Goal: Transaction & Acquisition: Purchase product/service

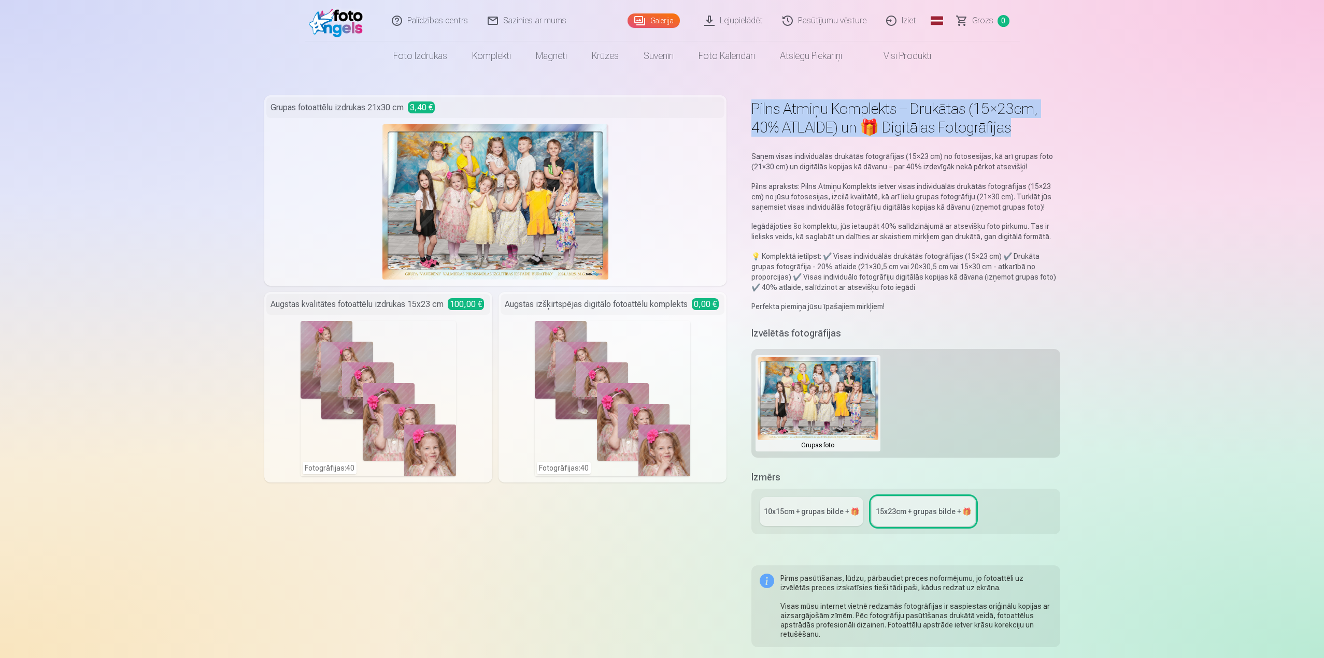
click at [342, 24] on img at bounding box center [339, 20] width 60 height 33
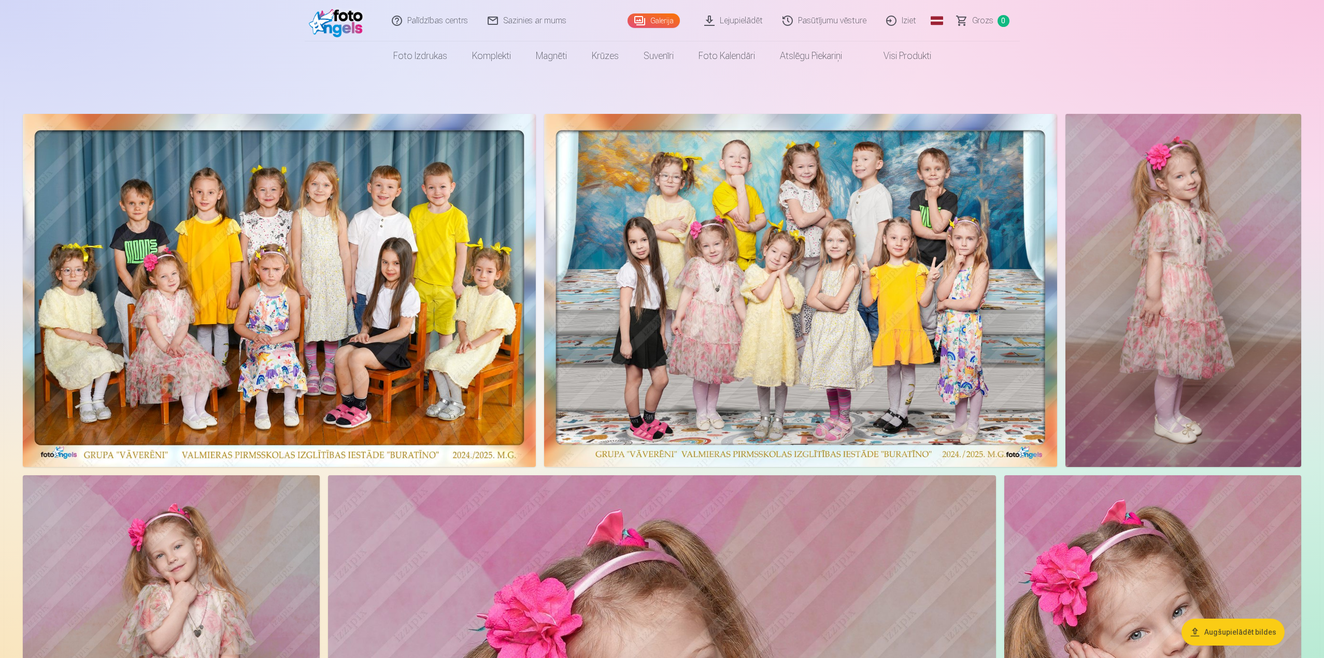
click at [907, 56] on link "Visi produkti" at bounding box center [898, 55] width 89 height 29
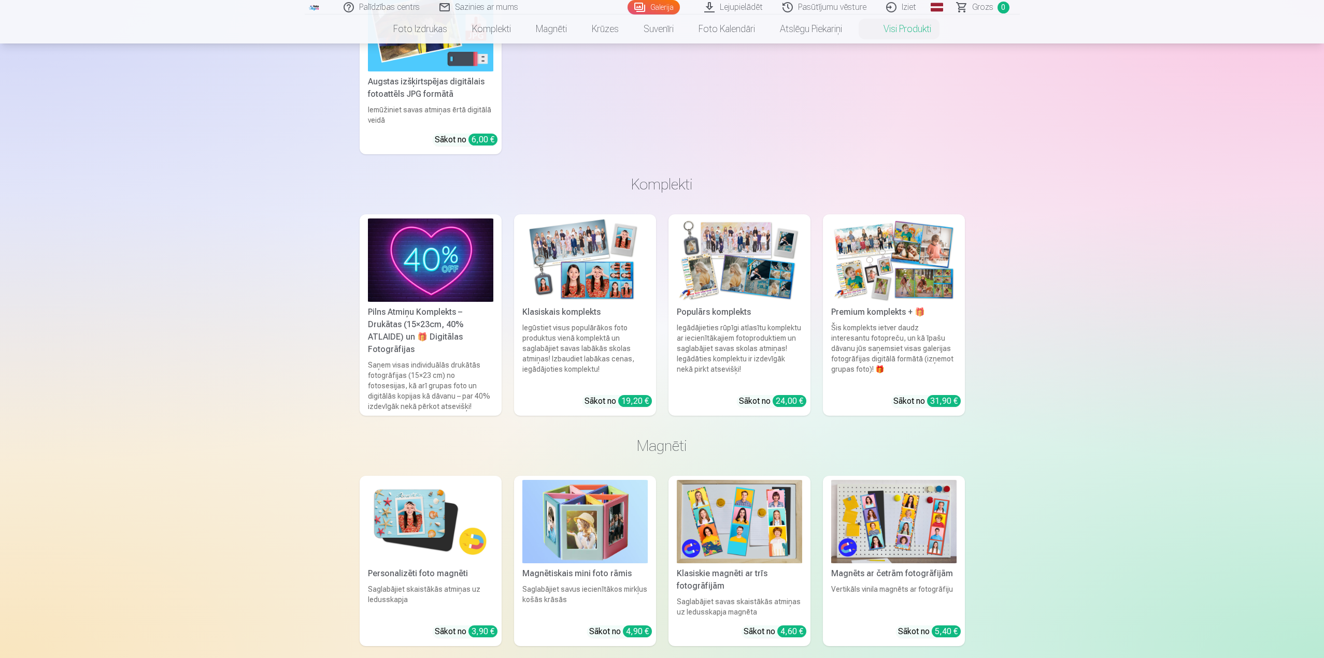
scroll to position [414, 0]
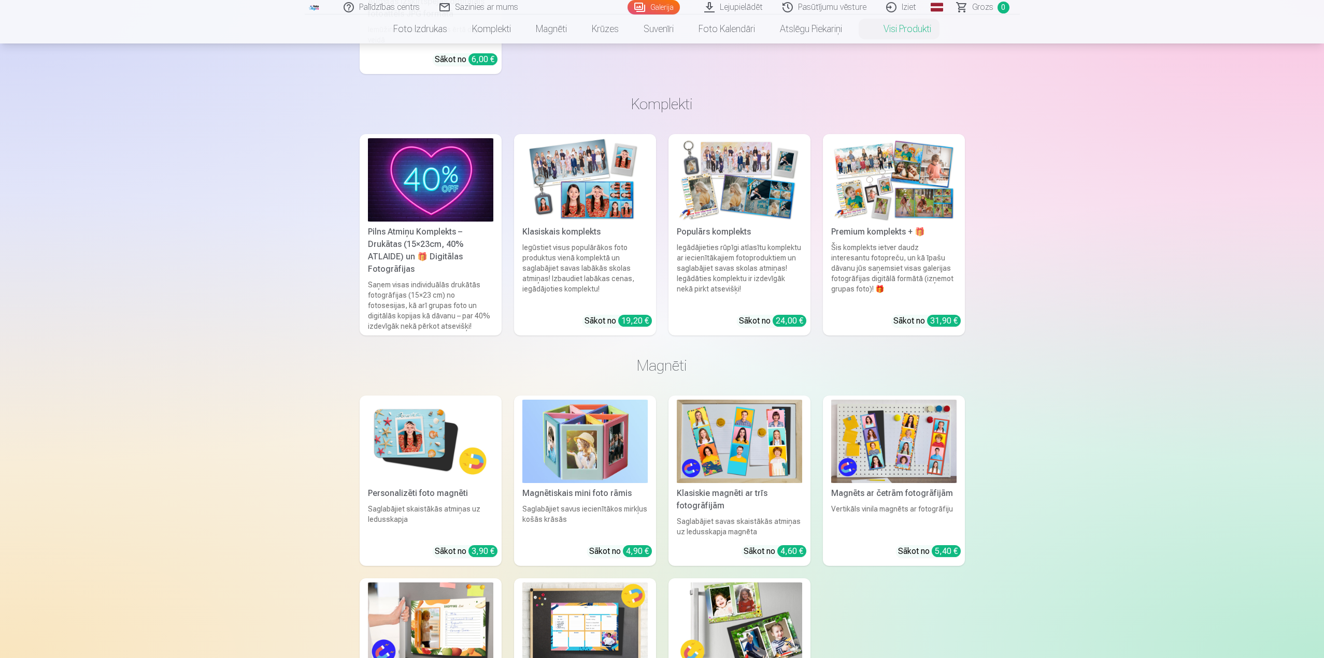
click at [449, 241] on div "Pilns Atmiņu Komplekts – Drukātas (15×23cm, 40% ATLAIDE) un 🎁 Digitālas Fotogrā…" at bounding box center [431, 251] width 134 height 50
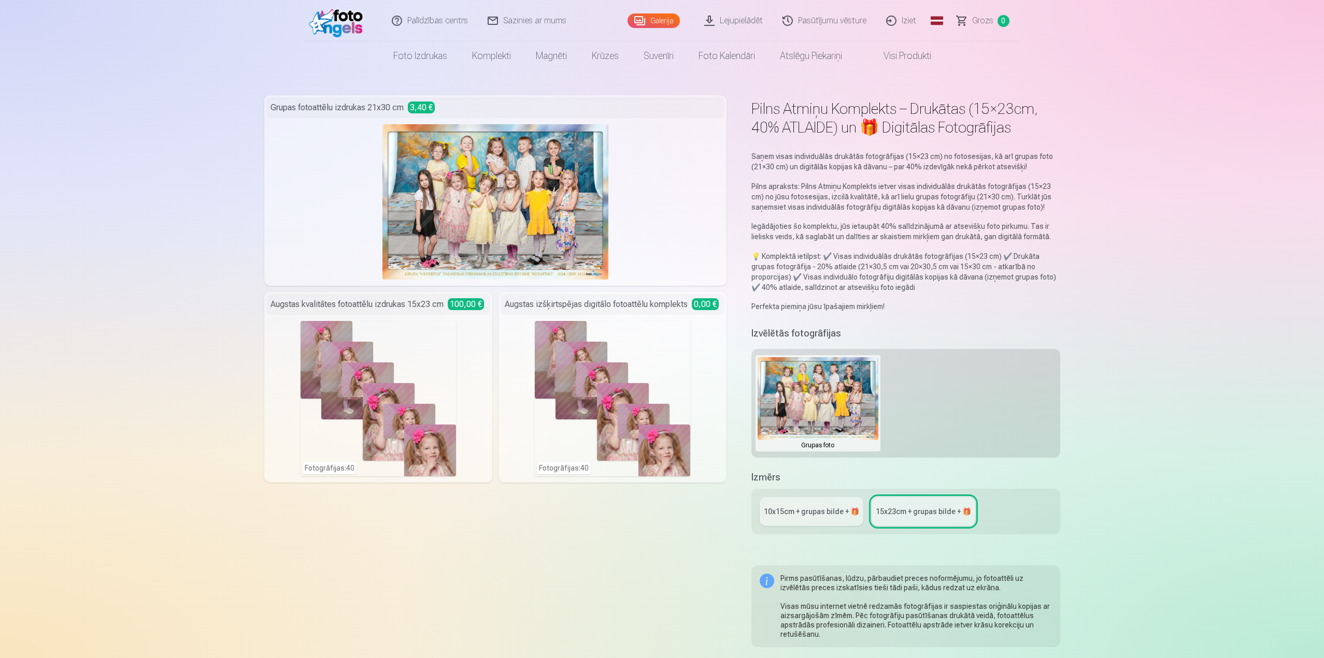
click at [434, 373] on div "Fotogrāfijas : 40" at bounding box center [377, 398] width 155 height 155
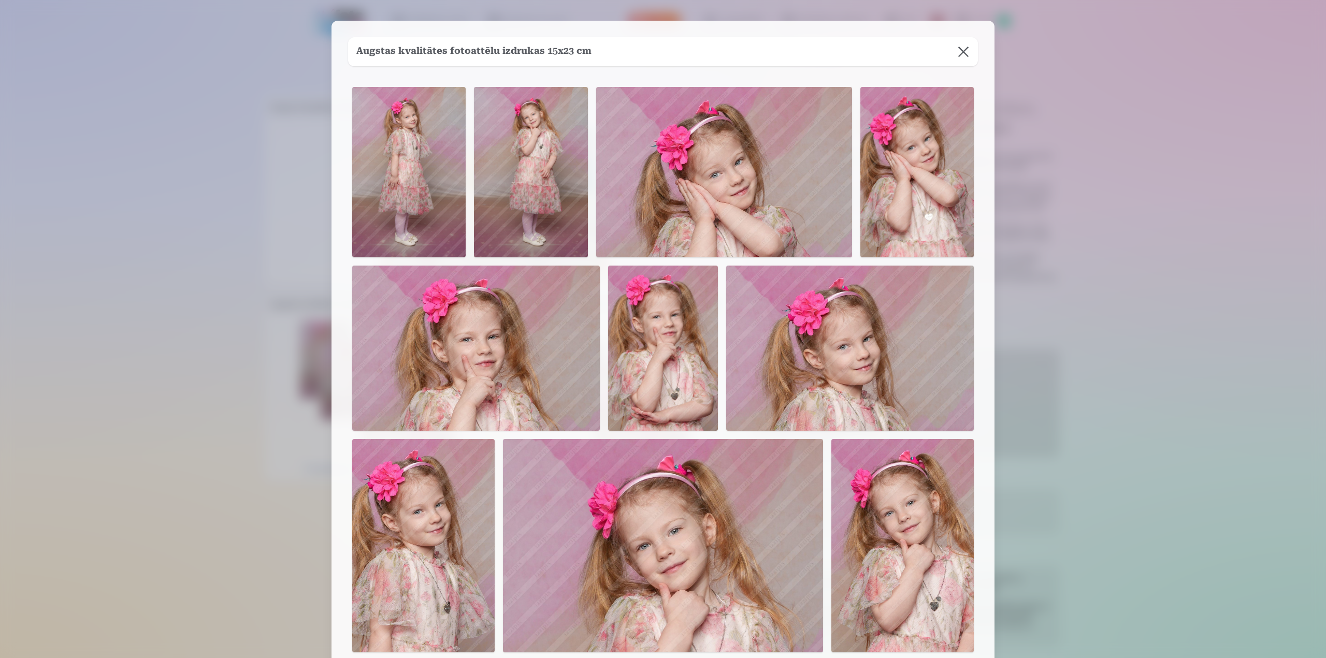
click at [669, 169] on img at bounding box center [724, 172] width 256 height 170
click at [443, 45] on h5 "Augstas kvalitātes fotoattēlu izdrukas 15x23 cm" at bounding box center [473, 52] width 235 height 15
click at [956, 51] on button at bounding box center [963, 51] width 29 height 29
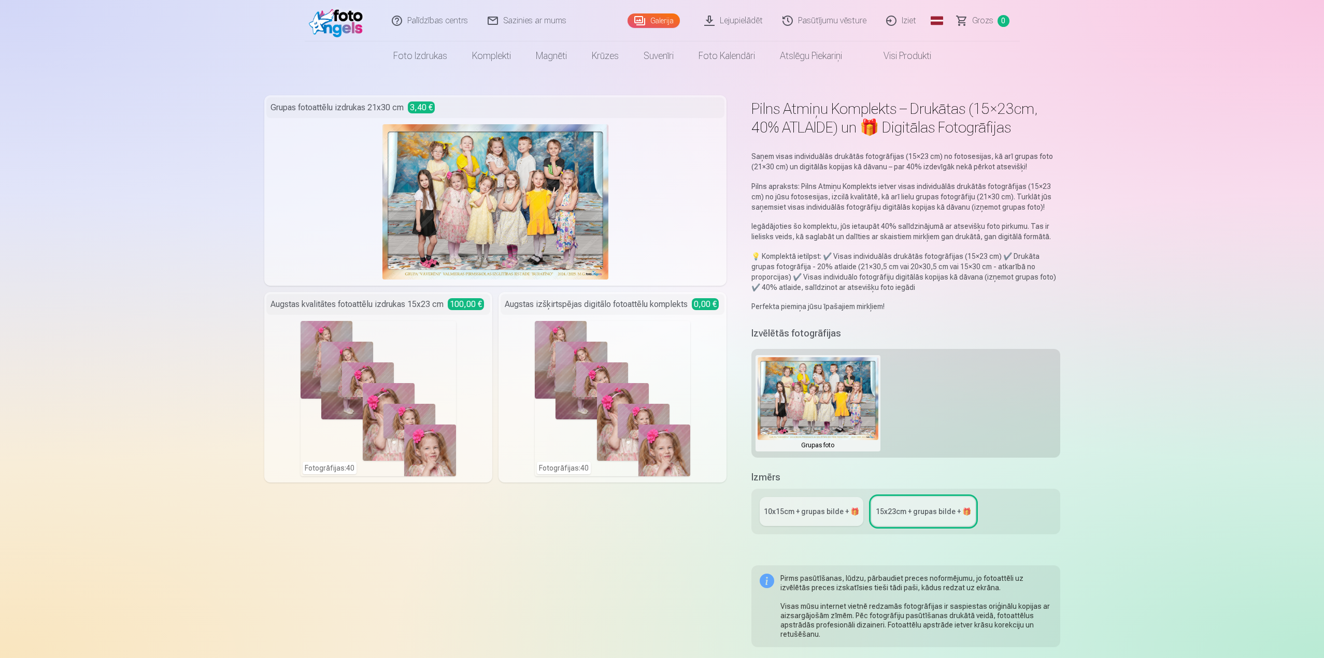
click at [812, 508] on div "10x15сm + grupas bilde + 🎁" at bounding box center [811, 512] width 95 height 10
click at [530, 181] on img at bounding box center [495, 201] width 226 height 155
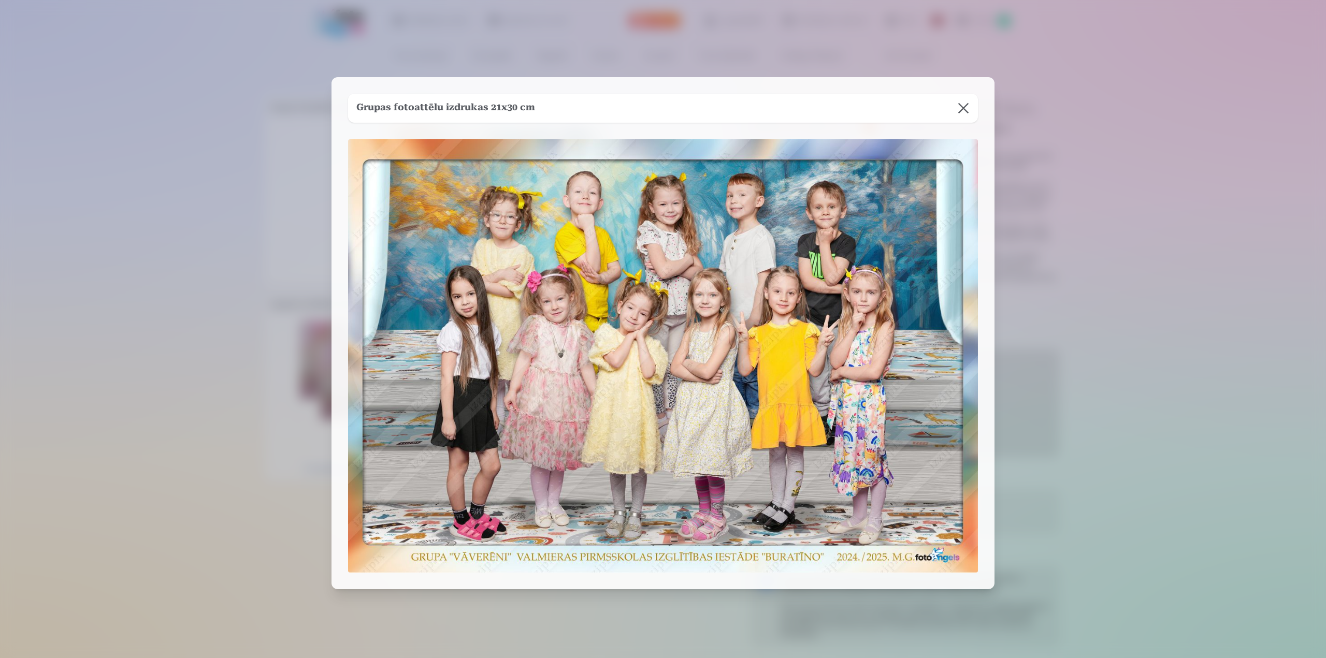
click at [971, 104] on button at bounding box center [963, 108] width 29 height 29
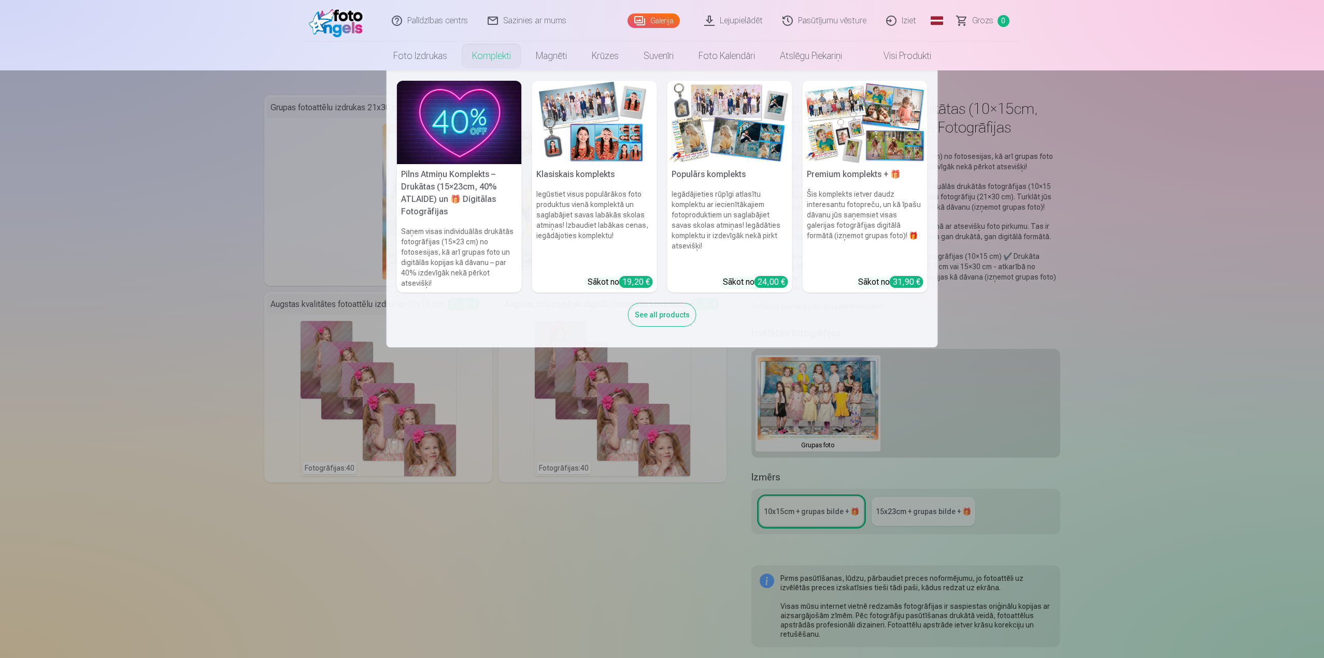
click at [867, 193] on h6 "Šis komplekts ietver daudz interesantu fotopreču, un kā īpašu dāvanu jūs saņems…" at bounding box center [864, 228] width 125 height 87
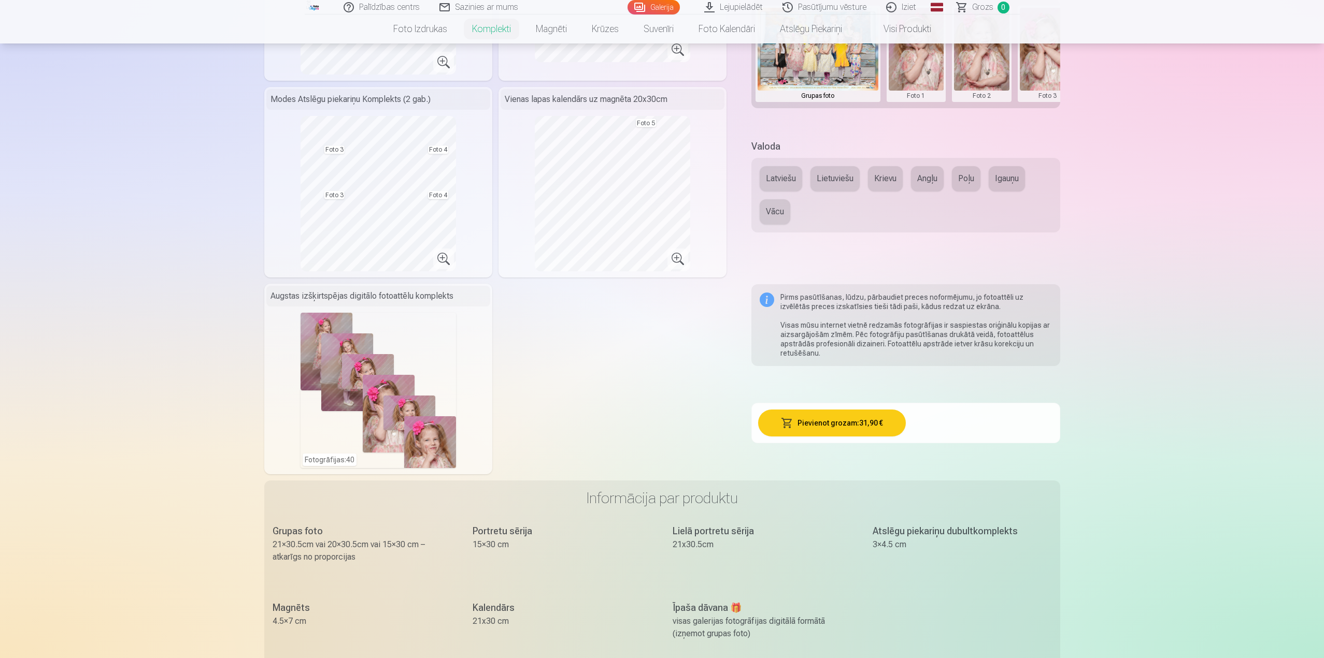
scroll to position [207, 0]
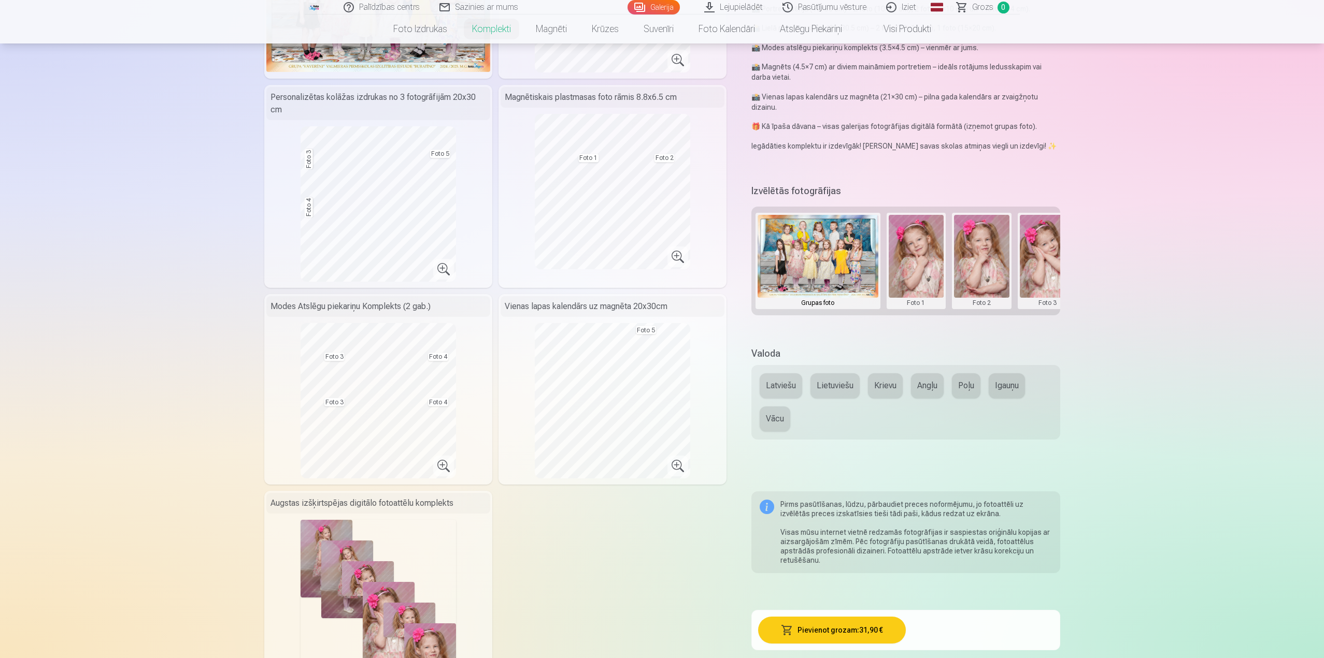
click at [786, 387] on button "Latviešu" at bounding box center [780, 385] width 42 height 25
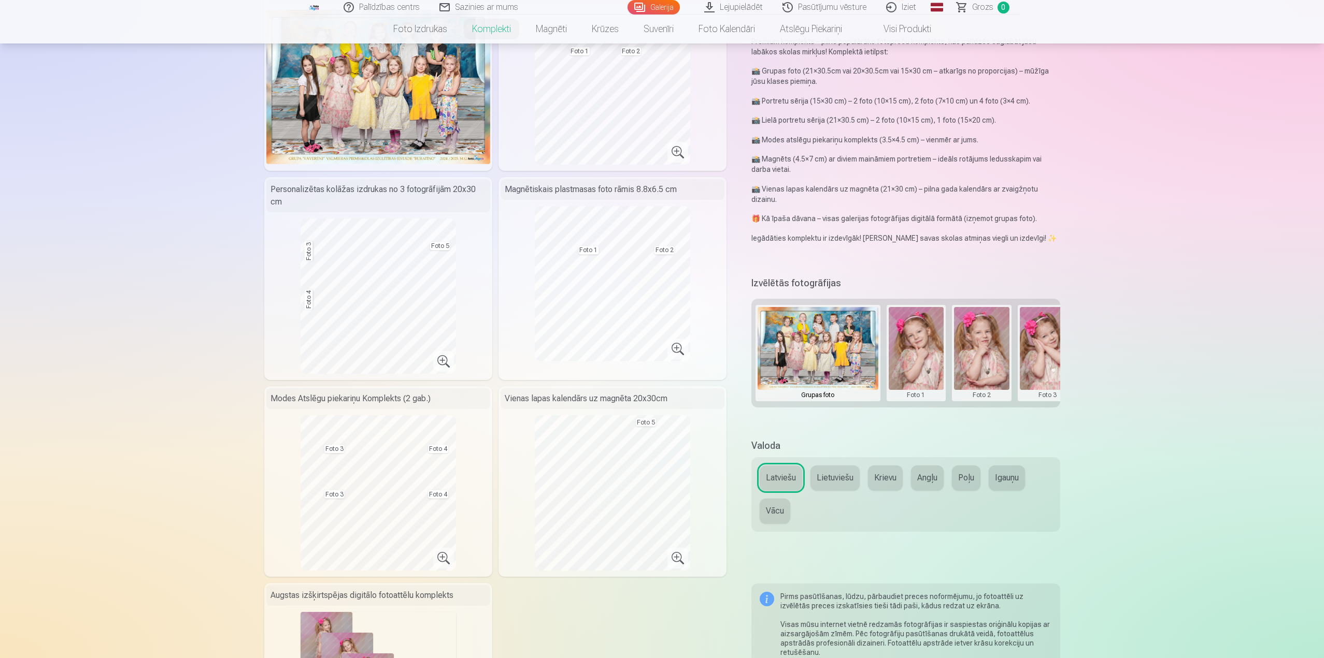
scroll to position [0, 0]
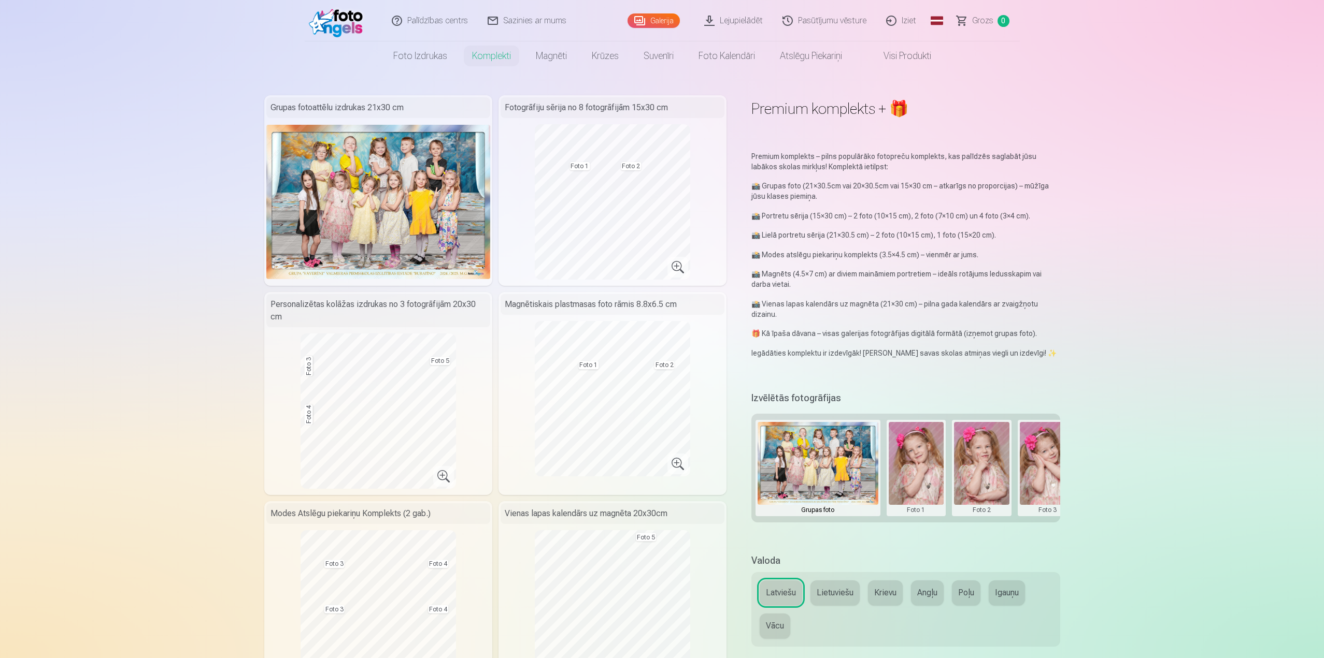
click at [592, 111] on div "Fotogrāfiju sērija no 8 fotogrāfijām 15x30 cm" at bounding box center [612, 107] width 224 height 21
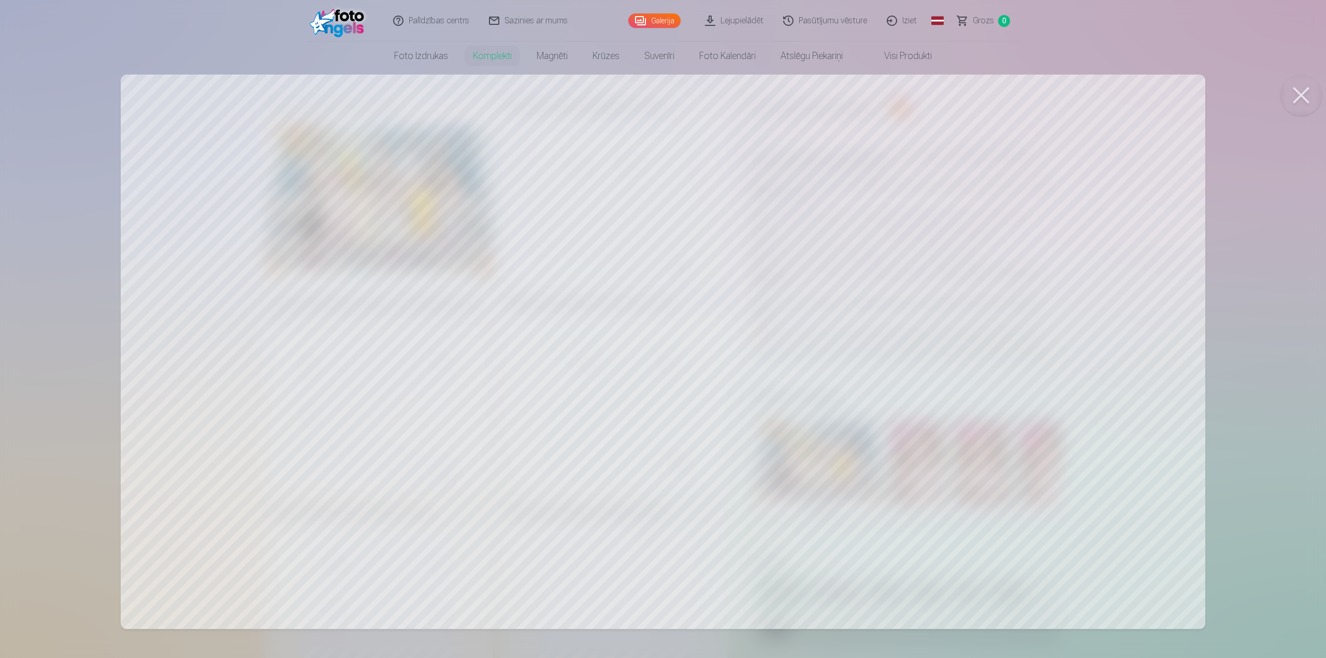
click at [1299, 90] on button at bounding box center [1301, 95] width 41 height 41
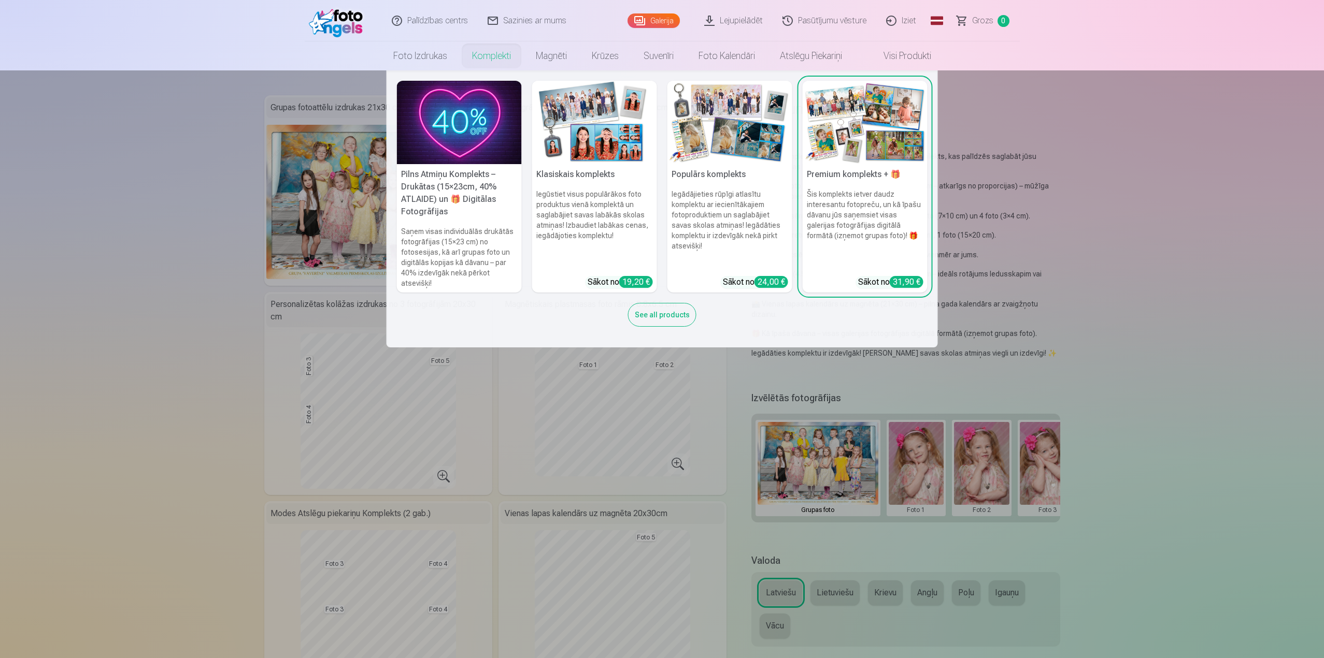
click at [727, 160] on img at bounding box center [729, 122] width 125 height 83
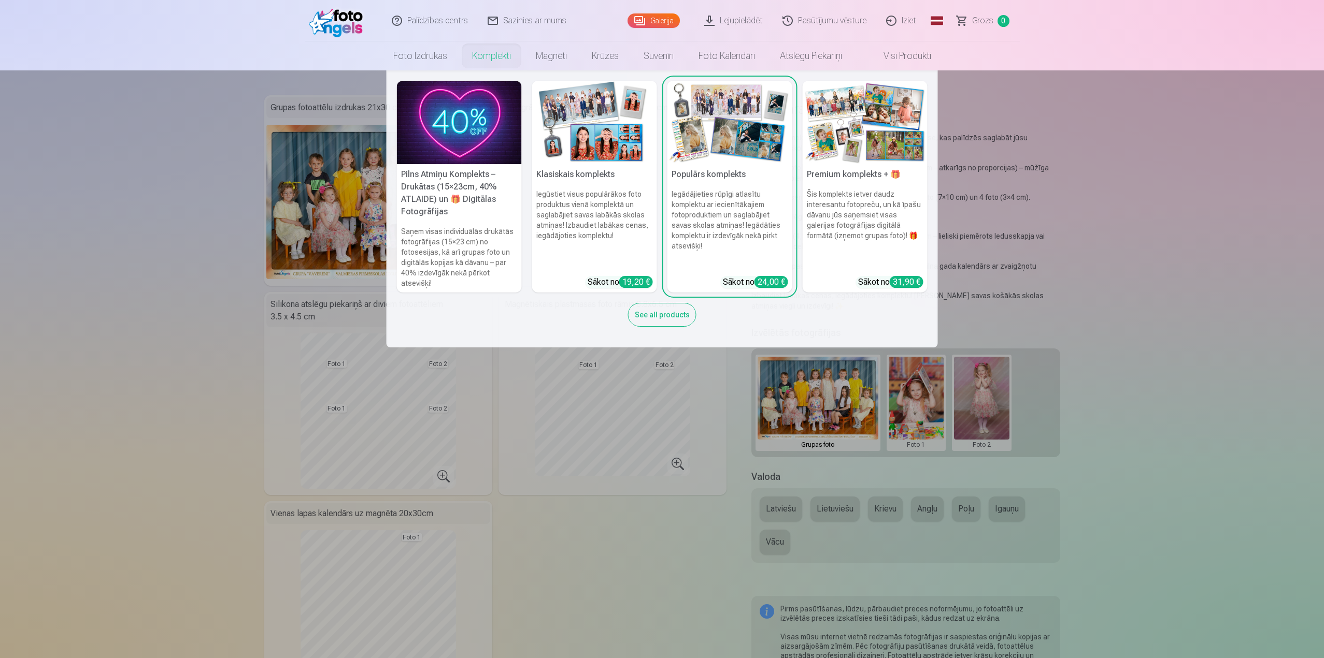
click at [872, 189] on h6 "Šis komplekts ietver daudz interesantu fotopreču, un kā īpašu dāvanu jūs saņems…" at bounding box center [864, 228] width 125 height 87
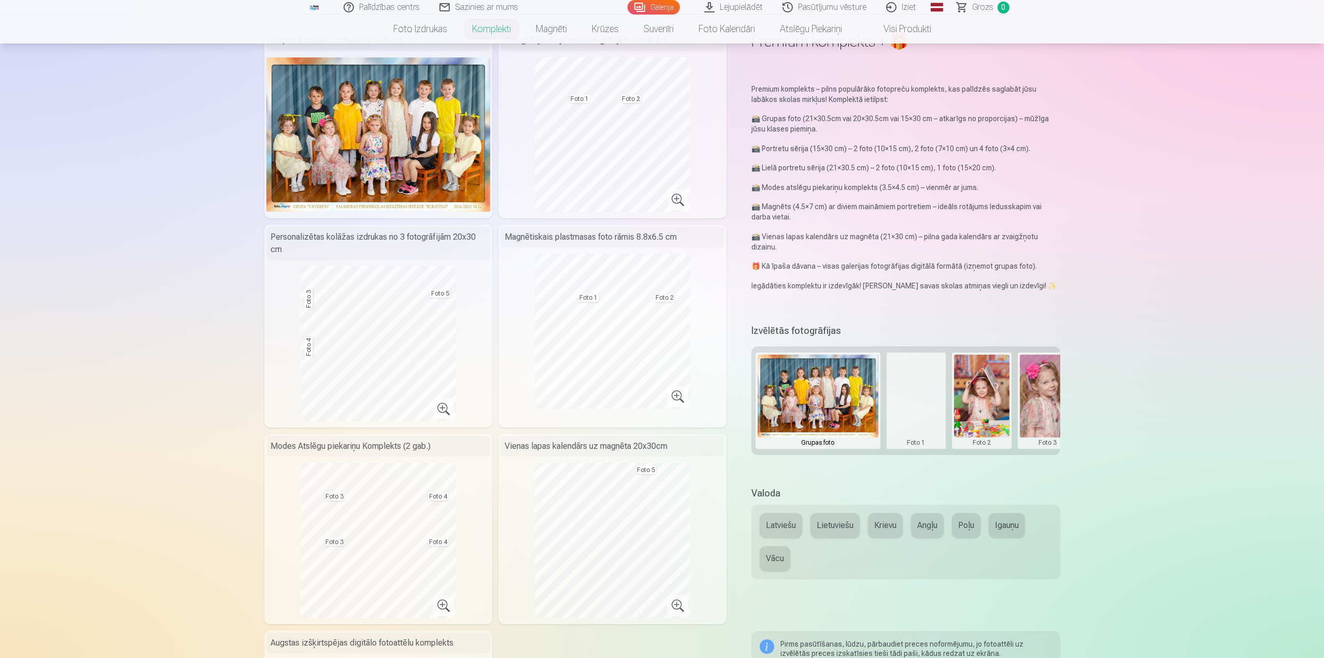
scroll to position [155, 0]
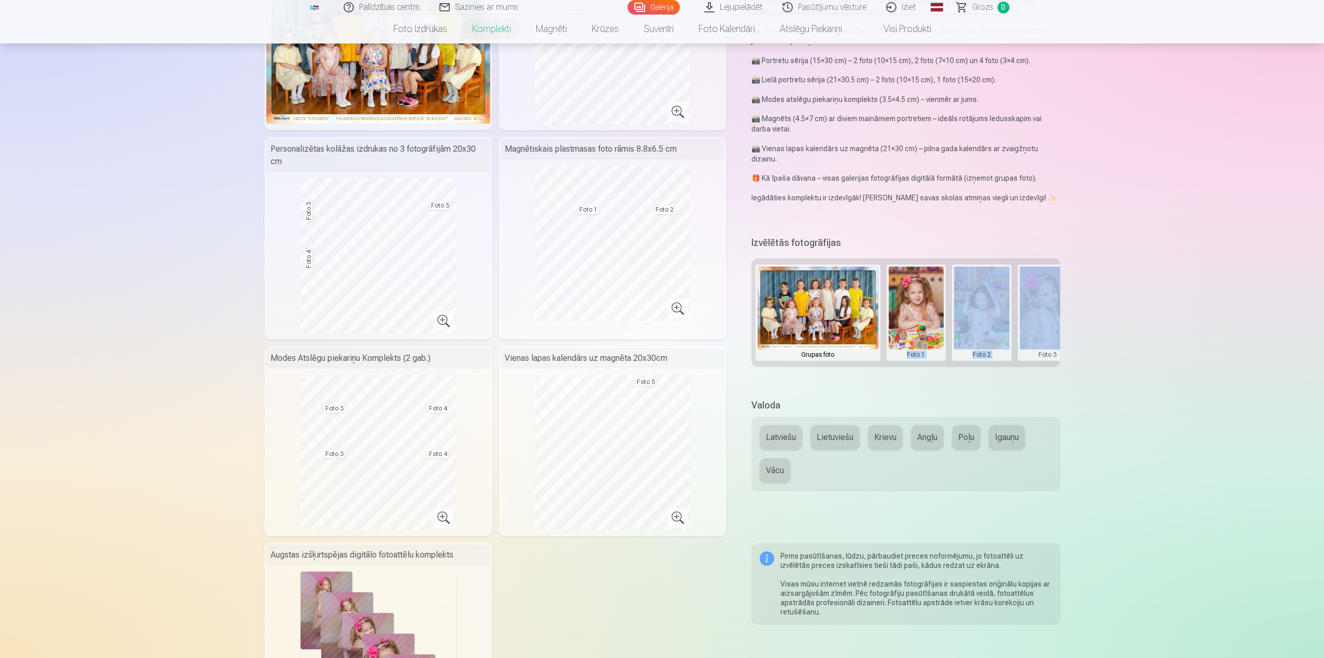
drag, startPoint x: 906, startPoint y: 366, endPoint x: 997, endPoint y: 381, distance: 92.5
click at [1036, 384] on div "Izvēlētās fotogrāfijas Grupas foto Foto 1 Foto 2 Foto 3 Foto 4 Foto 5" at bounding box center [905, 310] width 308 height 152
click at [997, 382] on div "Izvēlētās fotogrāfijas Grupas foto Foto 1 Foto 2 Foto 3 Foto 4 Foto 5" at bounding box center [905, 310] width 308 height 152
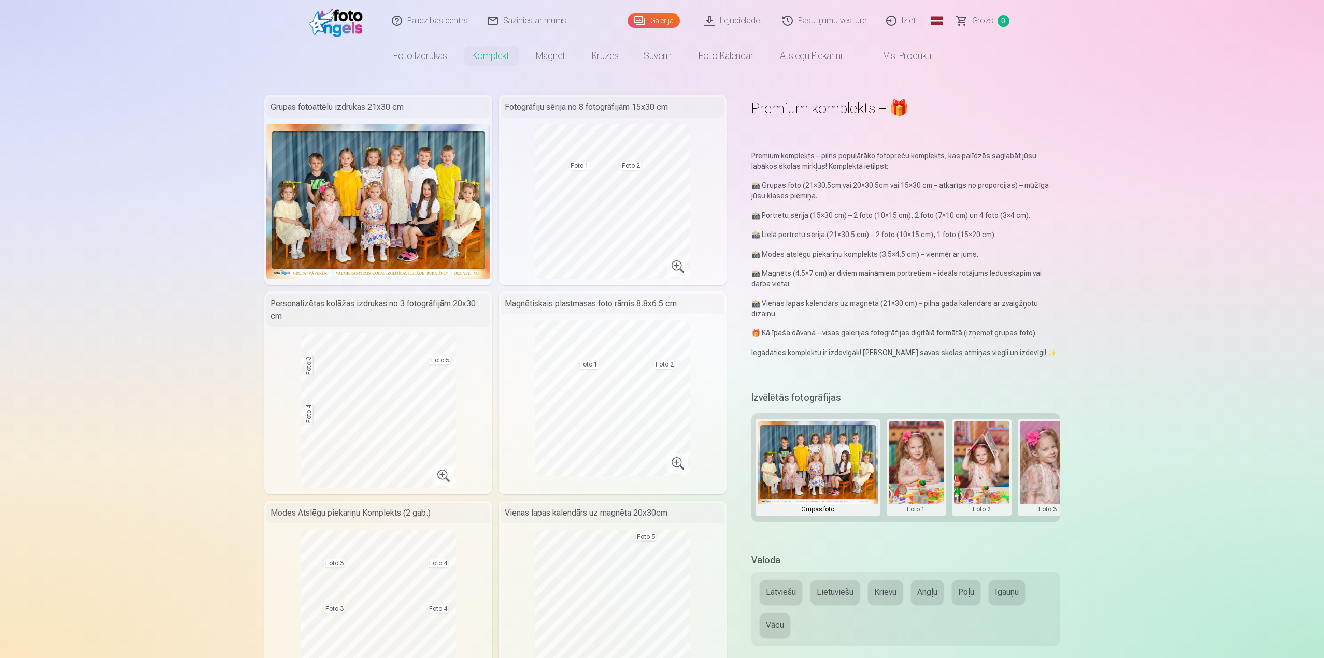
scroll to position [0, 0]
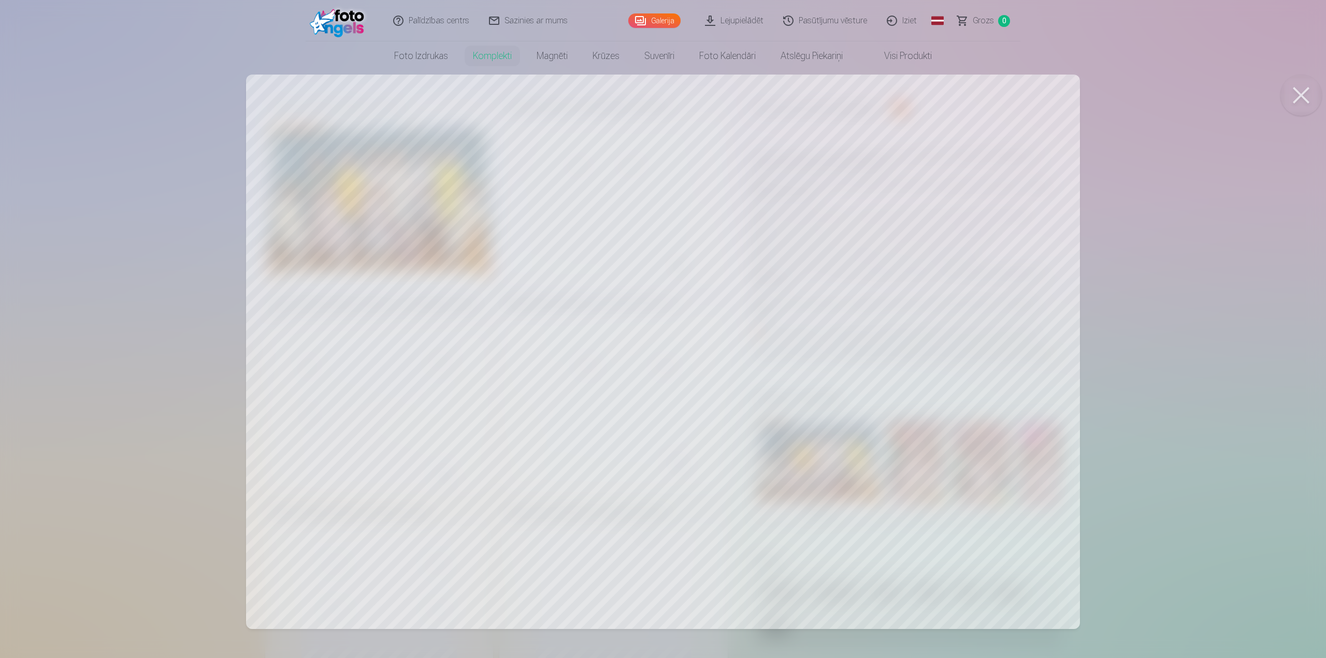
click at [1157, 257] on div at bounding box center [663, 329] width 1326 height 658
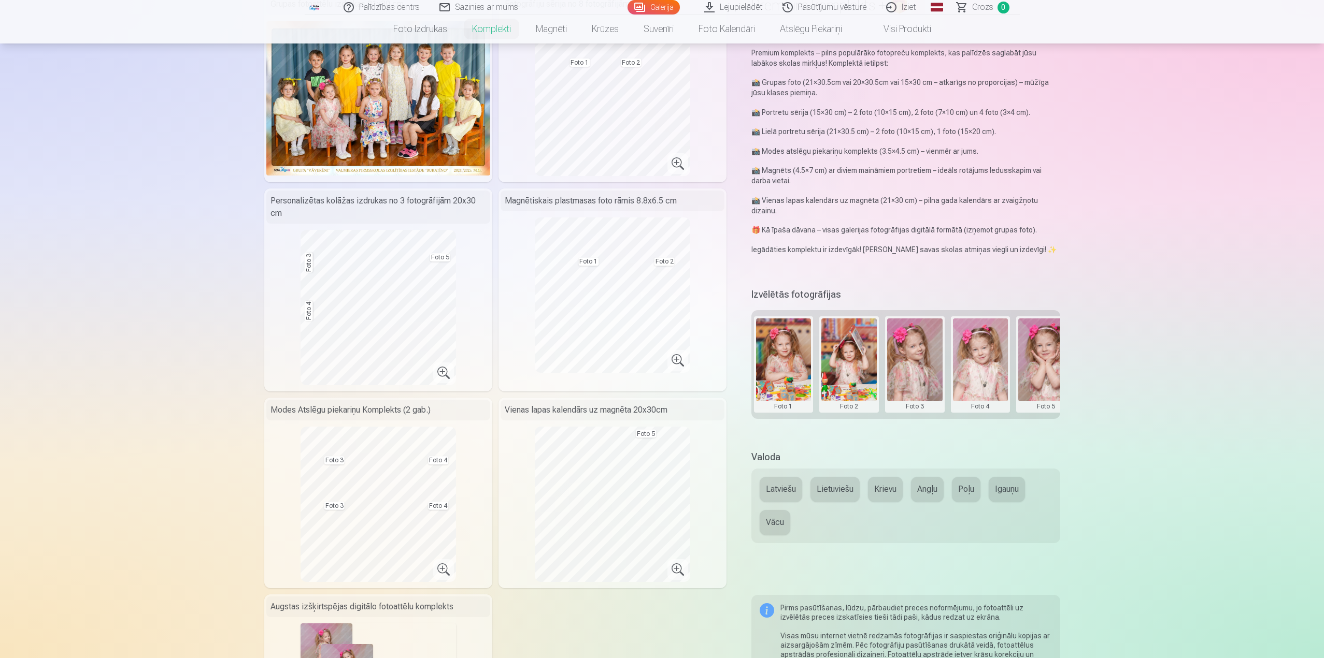
scroll to position [0, 139]
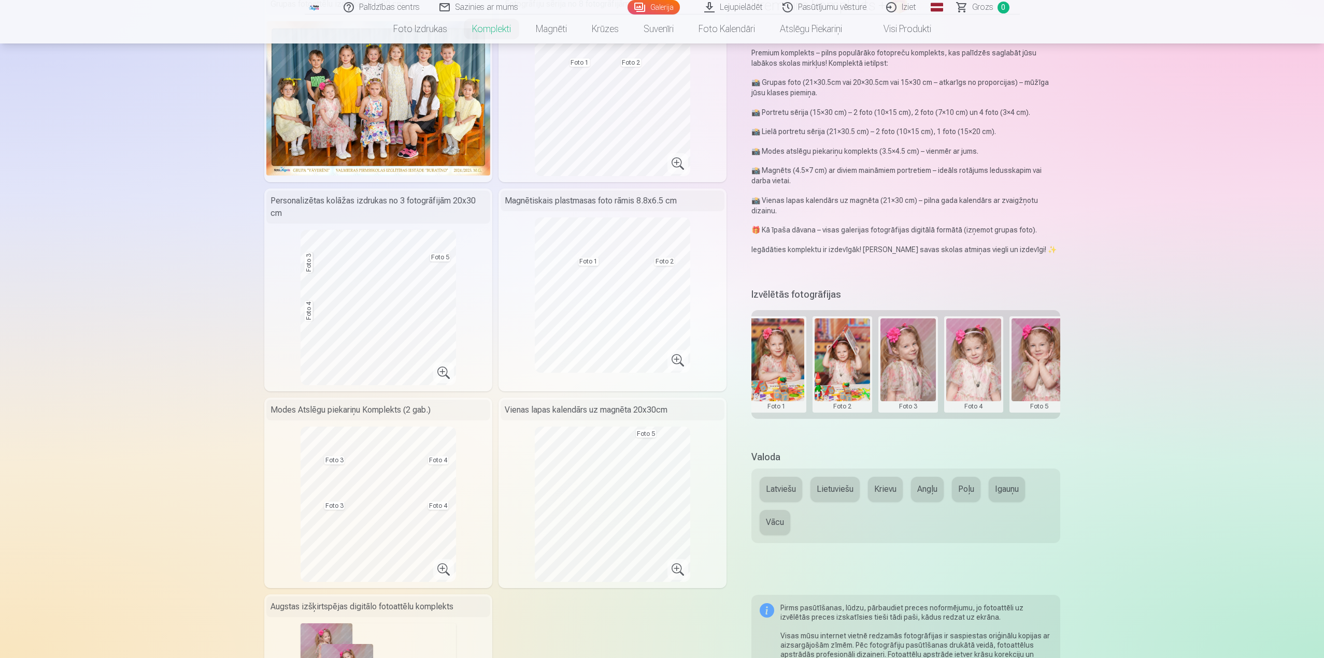
click at [1030, 357] on button at bounding box center [1038, 365] width 55 height 92
click at [1136, 379] on div at bounding box center [662, 329] width 1324 height 658
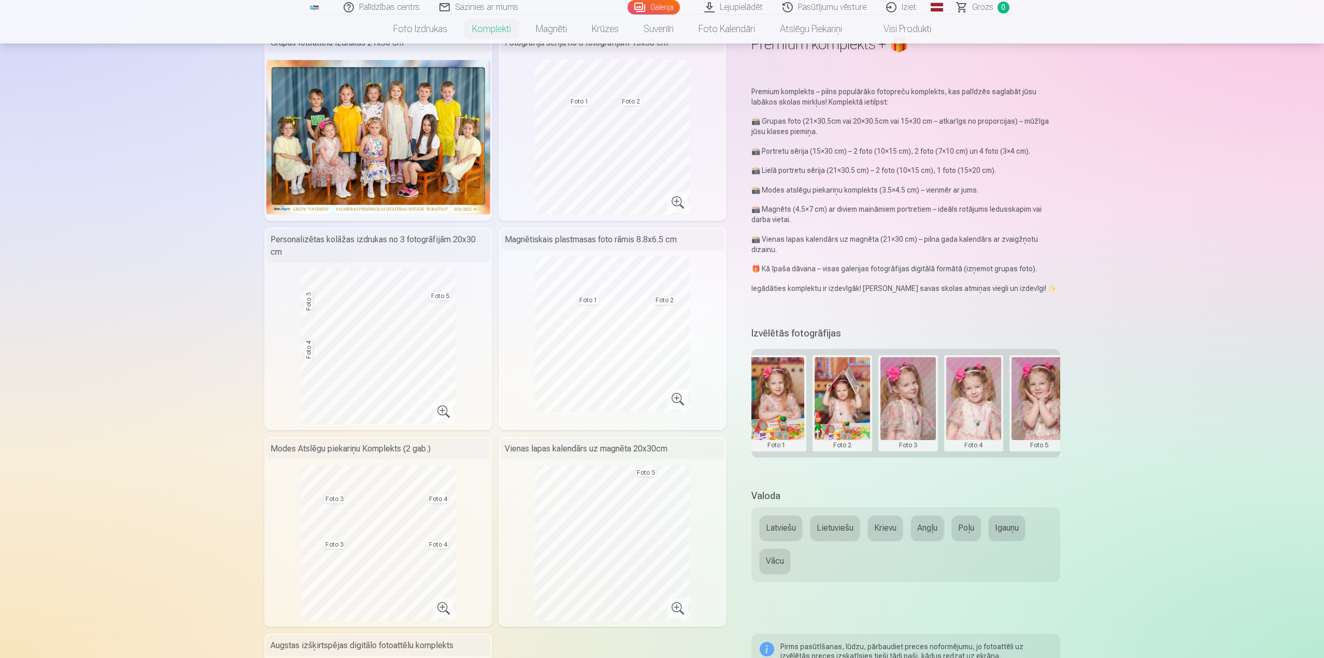
scroll to position [0, 0]
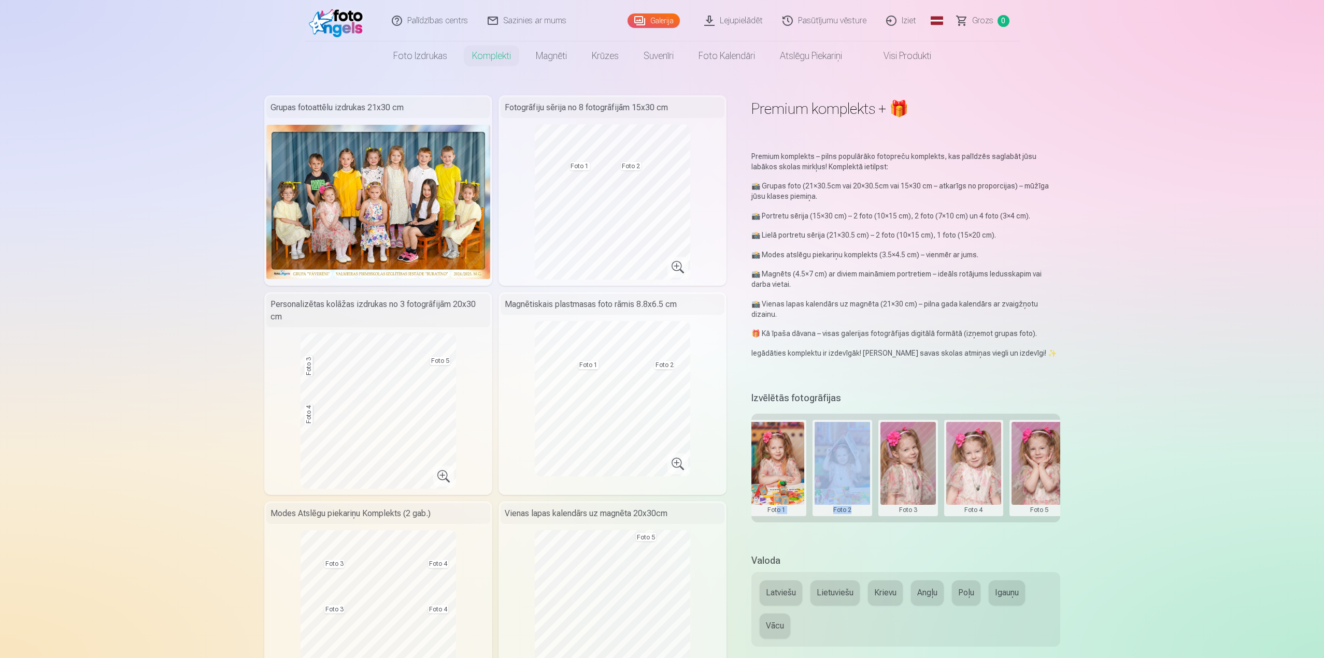
drag, startPoint x: 863, startPoint y: 525, endPoint x: 777, endPoint y: 525, distance: 86.0
click at [777, 525] on div "Izvēlētās fotogrāfijas Grupas foto Foto 1 Foto 2 Foto 3 Foto 4 Foto 5" at bounding box center [905, 465] width 308 height 152
click at [902, 553] on div "Premium komplekts + 🎁 Premium komplekts – pilns populārāko fotopreču komplekts,…" at bounding box center [662, 587] width 796 height 984
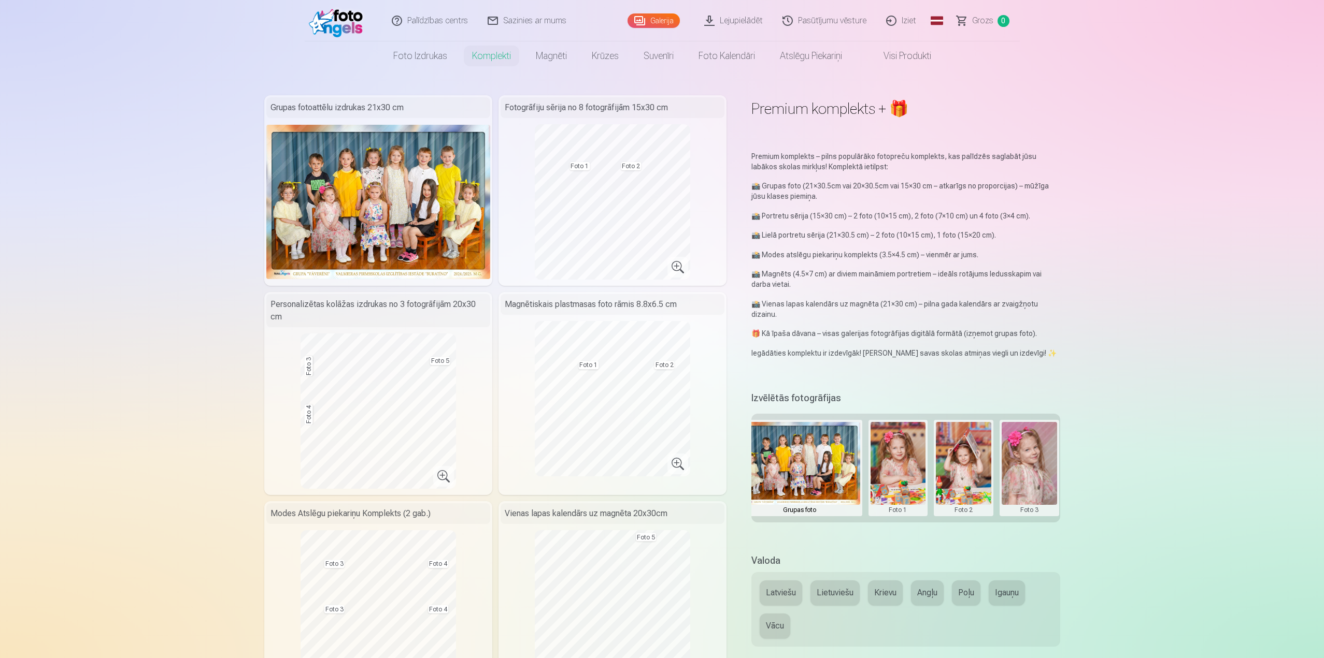
scroll to position [0, 17]
click at [898, 474] on button at bounding box center [899, 468] width 55 height 92
click at [902, 469] on button "Nomainiet foto" at bounding box center [899, 467] width 84 height 29
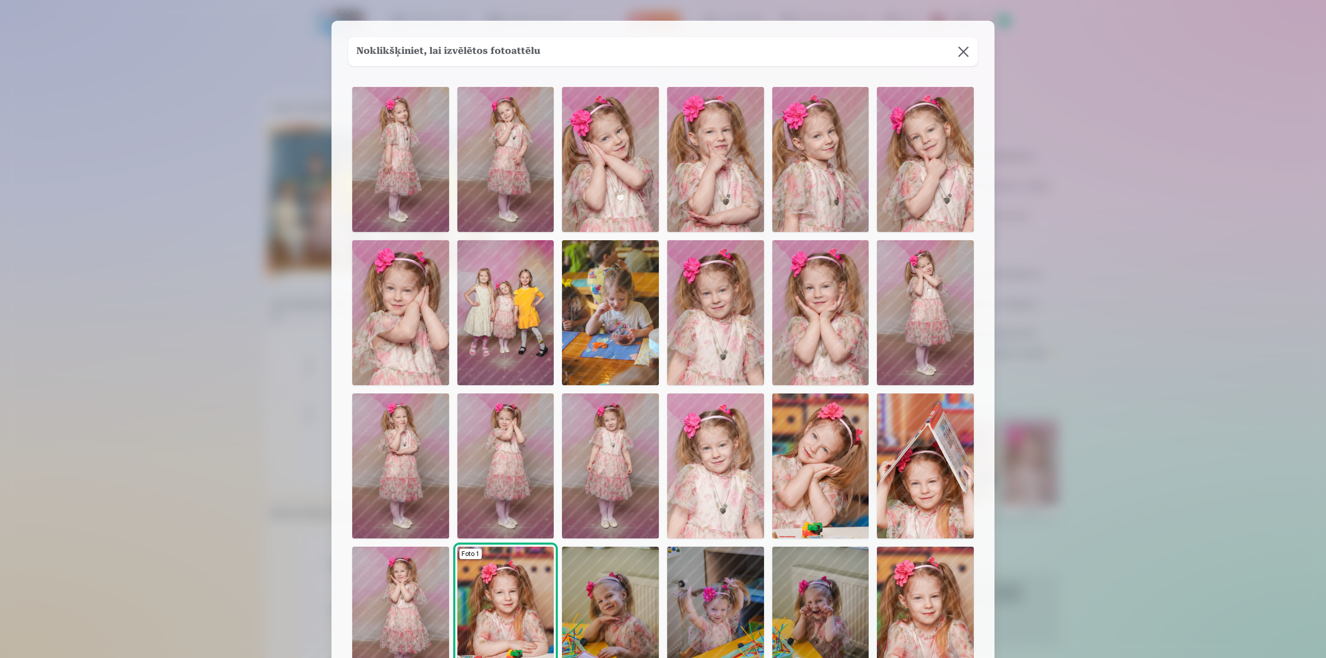
click at [1035, 393] on div at bounding box center [663, 329] width 1326 height 658
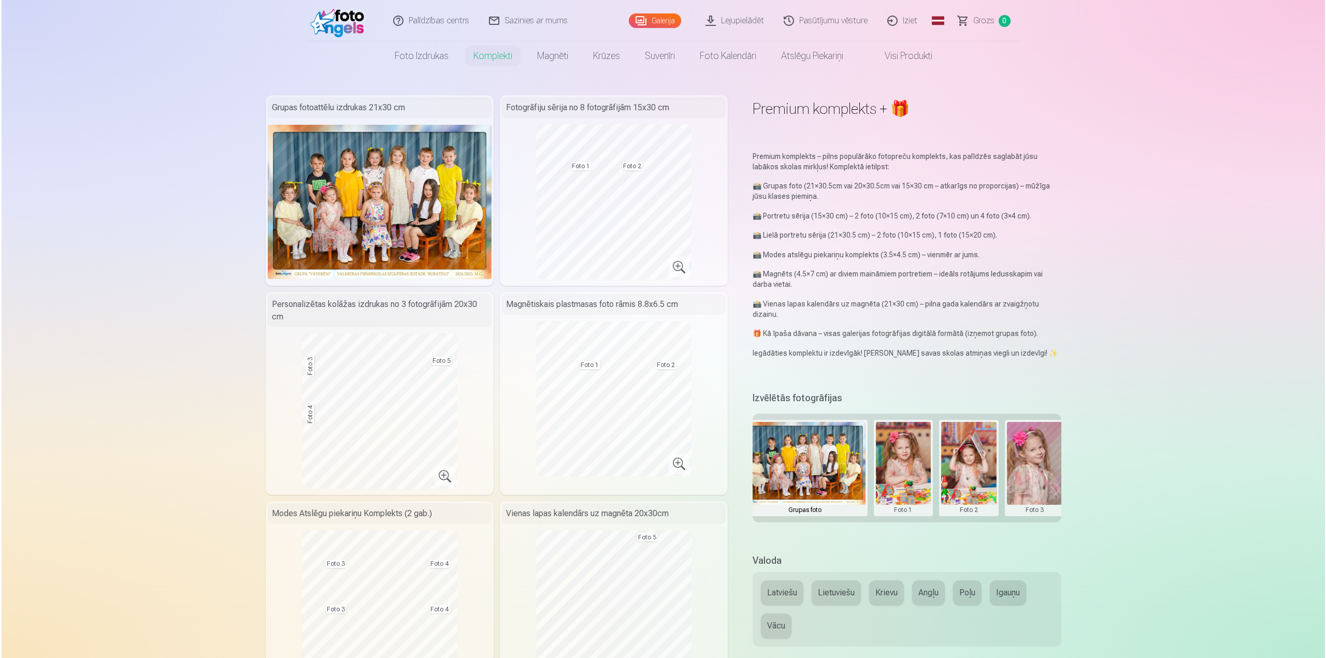
scroll to position [0, 5]
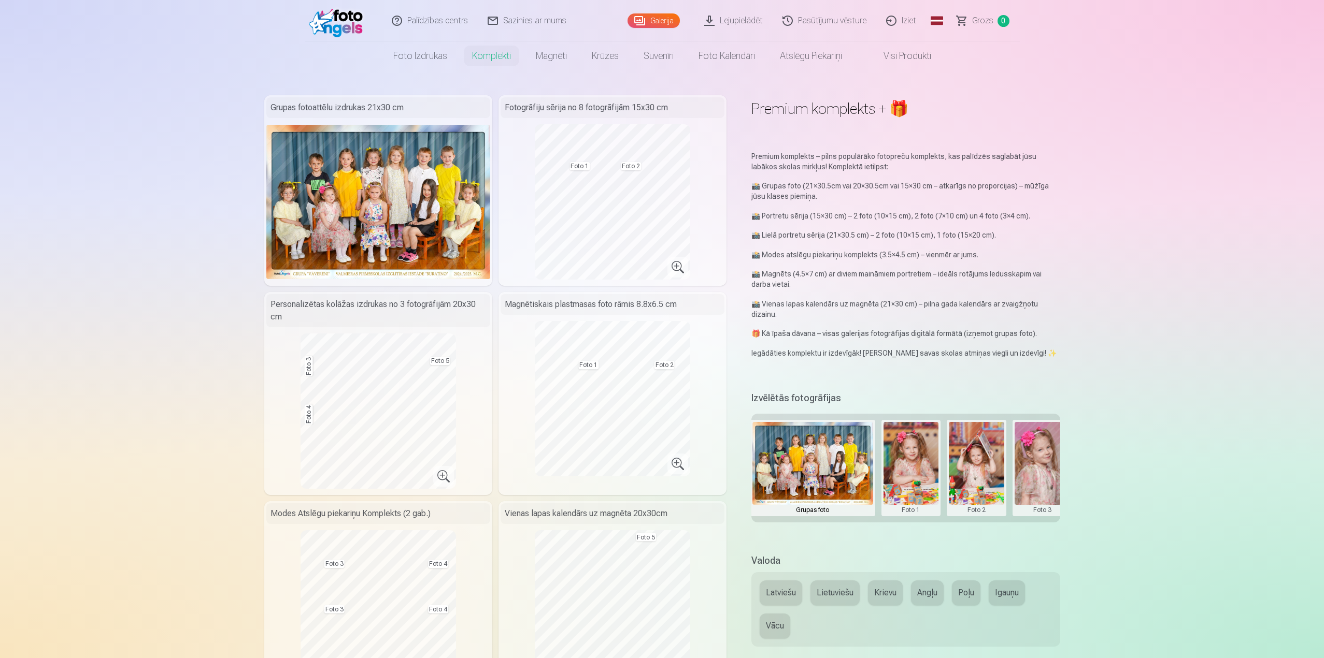
click at [914, 459] on button at bounding box center [910, 468] width 55 height 92
click at [913, 472] on button "Nomainiet foto" at bounding box center [910, 467] width 84 height 29
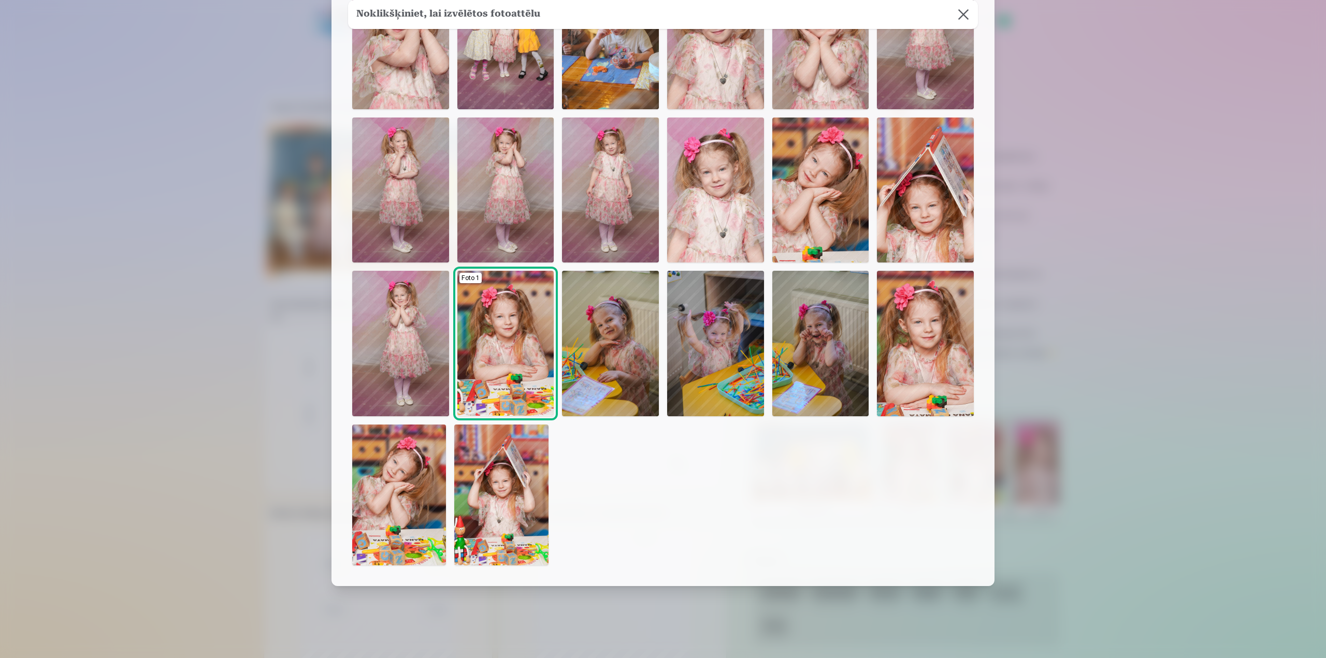
scroll to position [287, 0]
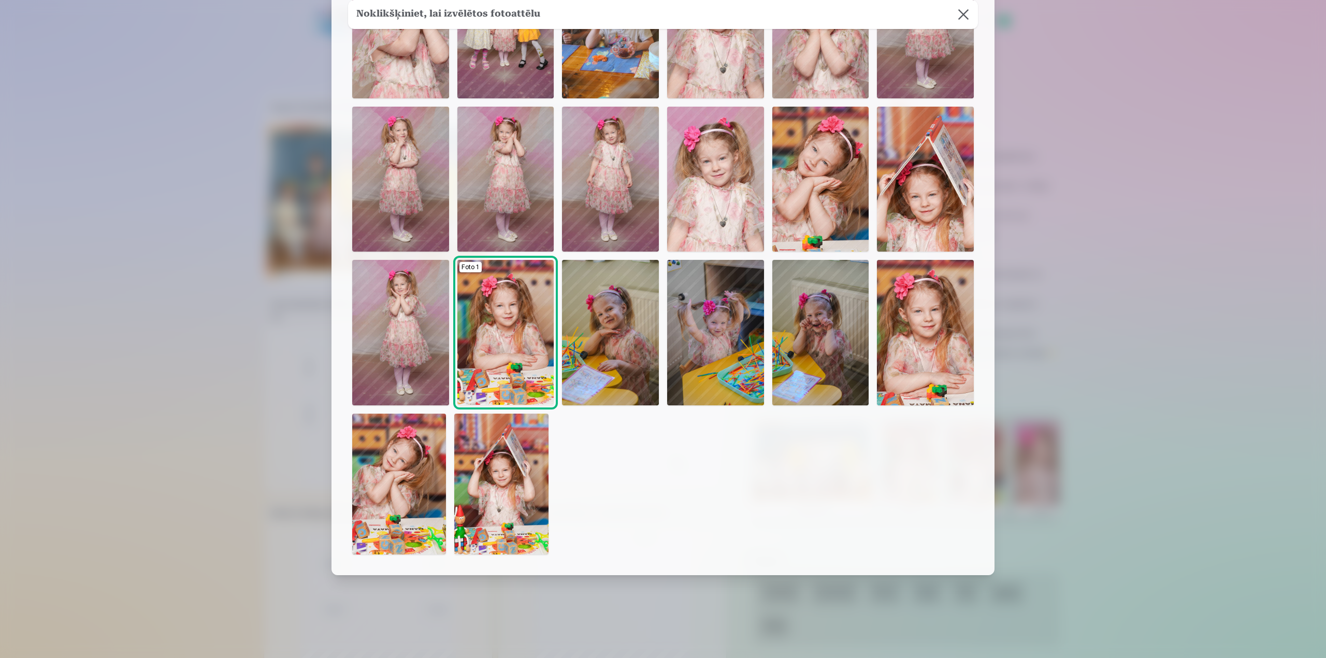
click at [962, 12] on button at bounding box center [963, 14] width 29 height 29
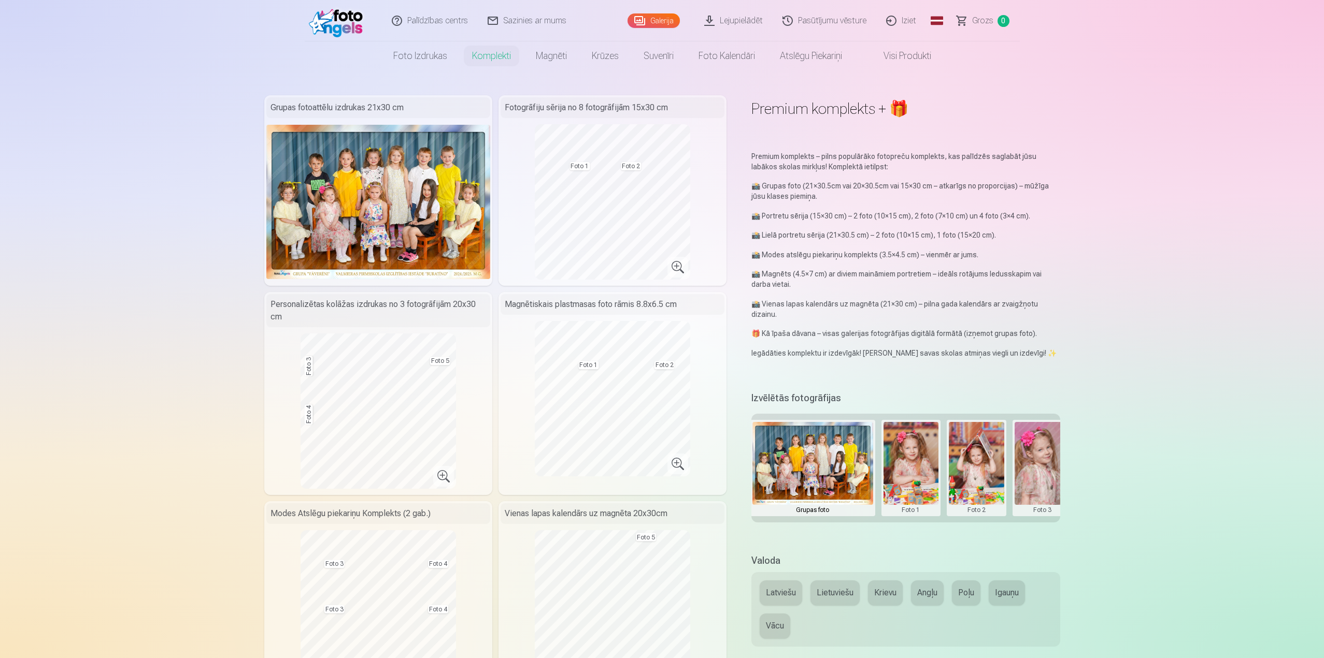
click at [979, 471] on button at bounding box center [975, 468] width 55 height 92
click at [982, 459] on button "Nomainiet foto" at bounding box center [976, 467] width 84 height 29
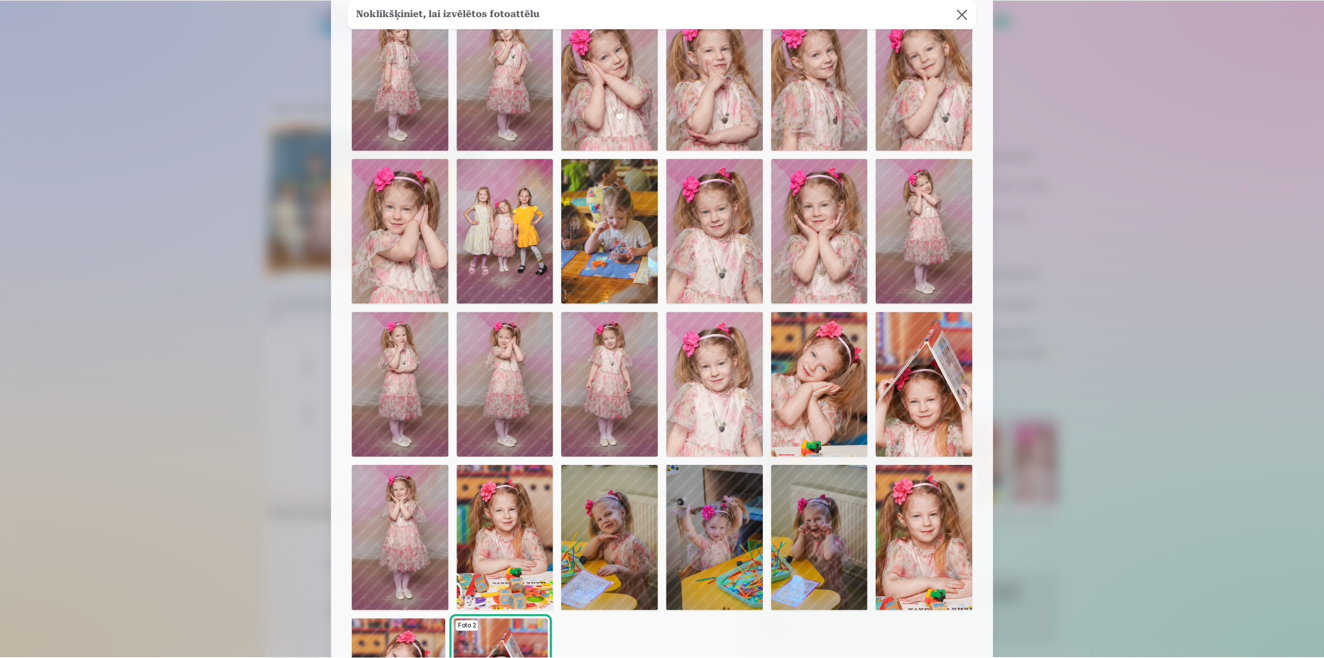
scroll to position [207, 0]
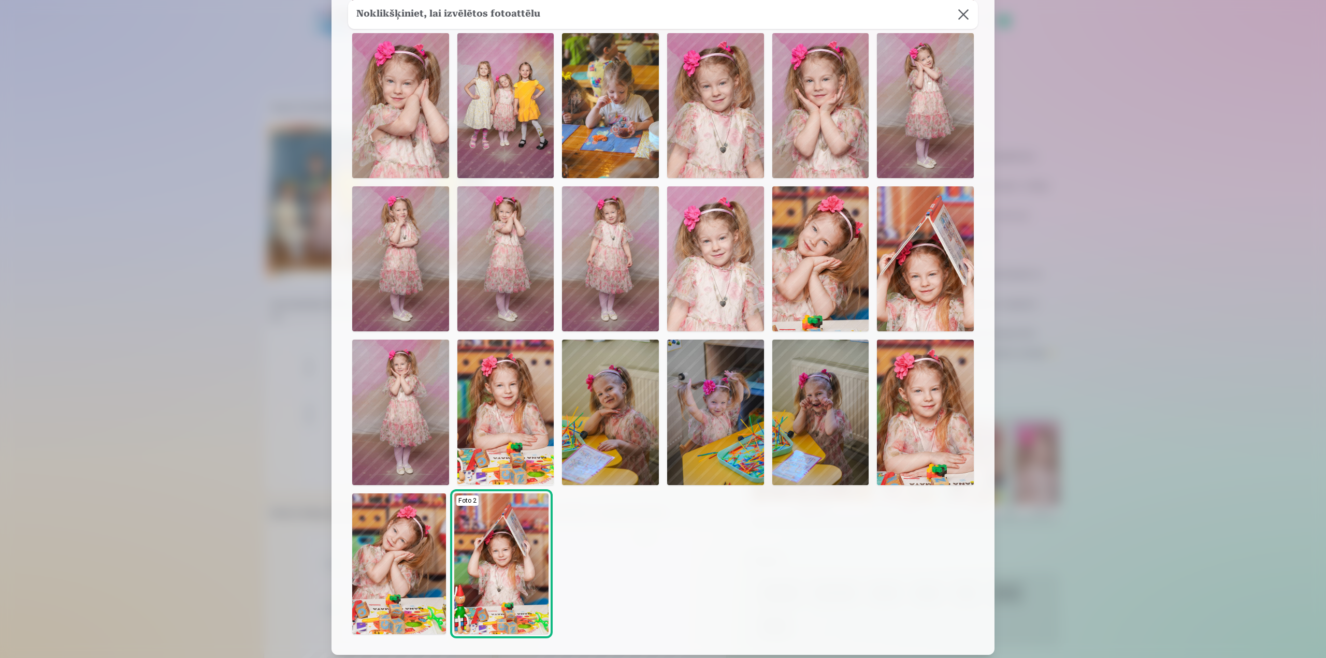
click at [827, 422] on img at bounding box center [820, 412] width 97 height 145
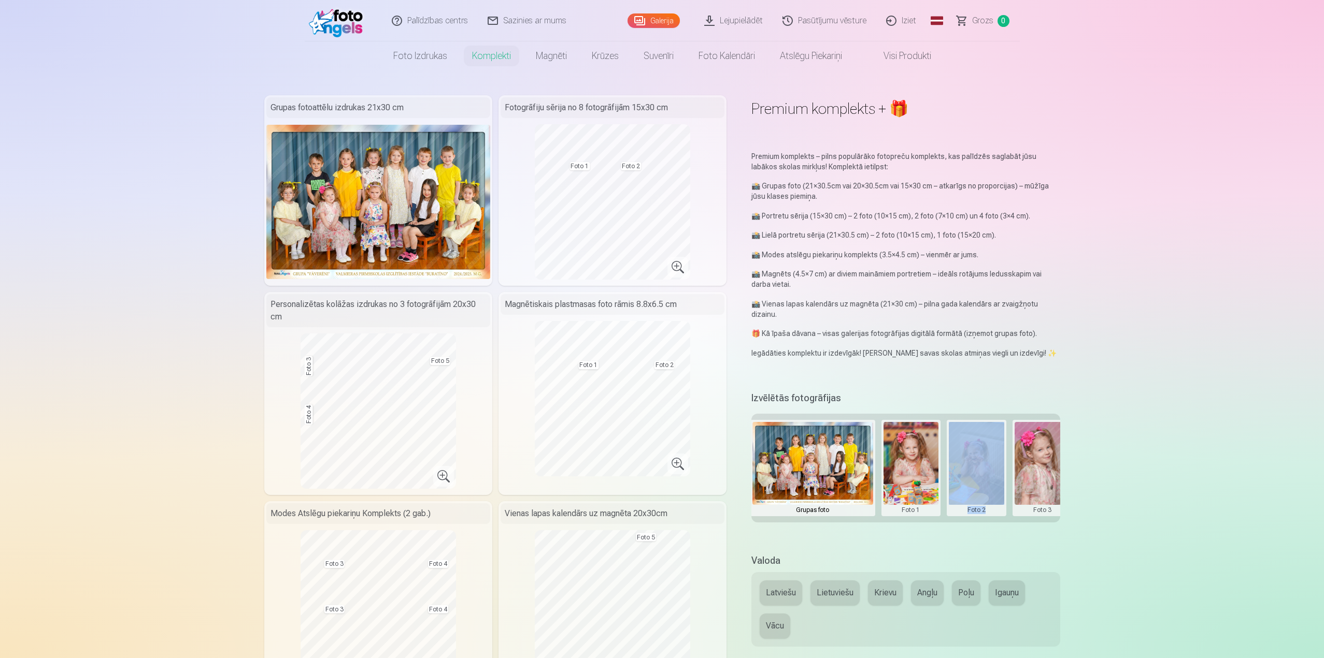
drag, startPoint x: 934, startPoint y: 522, endPoint x: 989, endPoint y: 522, distance: 55.4
click at [989, 522] on div "Grupas foto Foto 1 Foto 2 Foto 3 Foto 4 Foto 5" at bounding box center [905, 468] width 308 height 109
click at [1002, 558] on h5 "Valoda" at bounding box center [905, 561] width 308 height 15
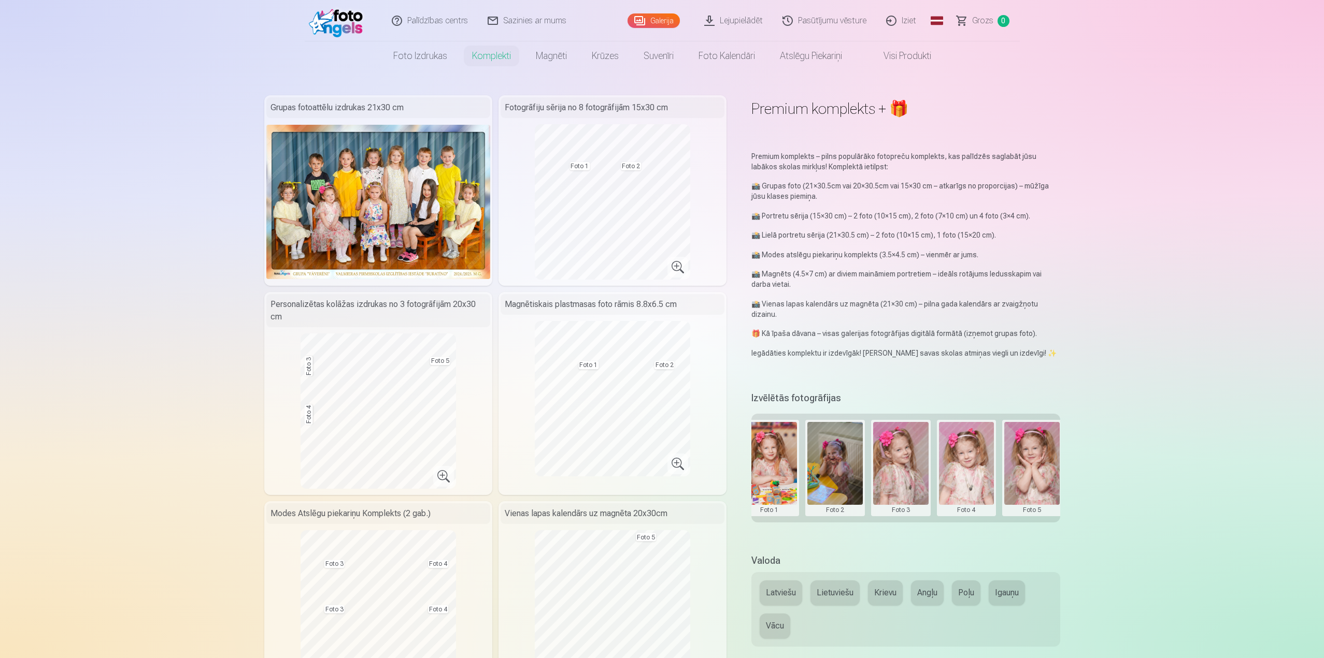
scroll to position [0, 148]
click at [676, 481] on div "Magnētiskais plastmasas foto rāmis 8.8x6.5 cm Foto 1 Foto 2" at bounding box center [612, 393] width 228 height 203
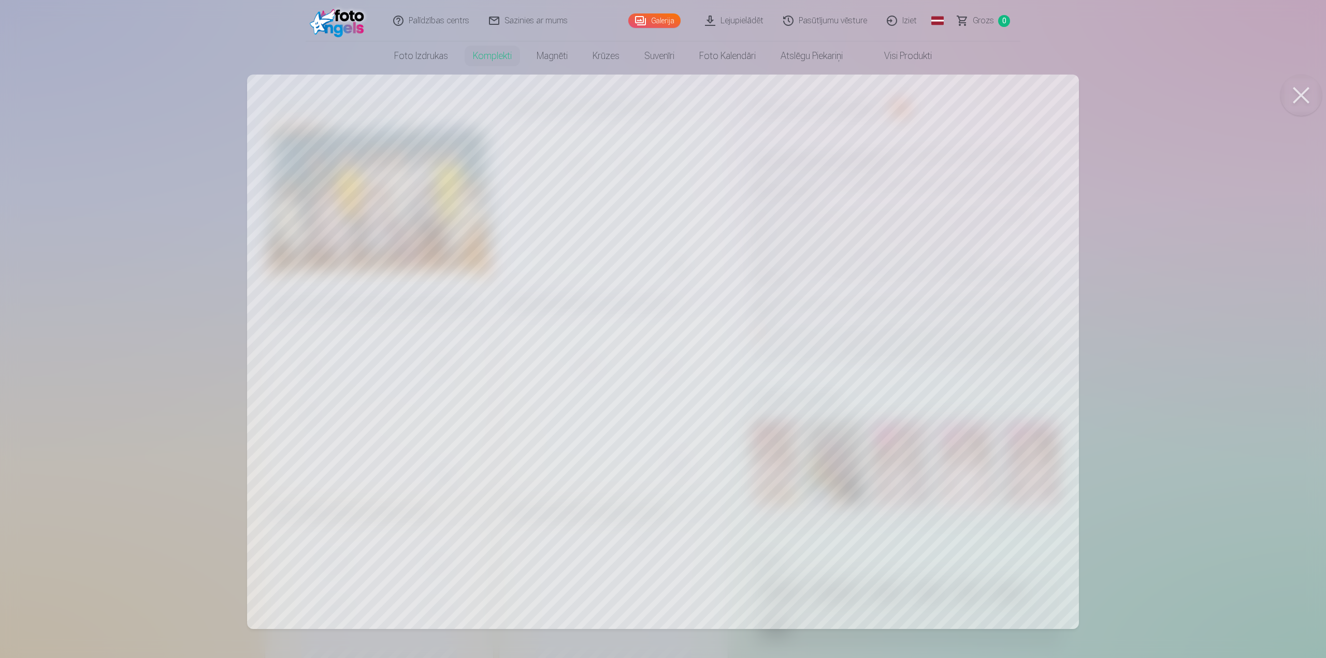
click at [818, 449] on div at bounding box center [663, 329] width 1326 height 658
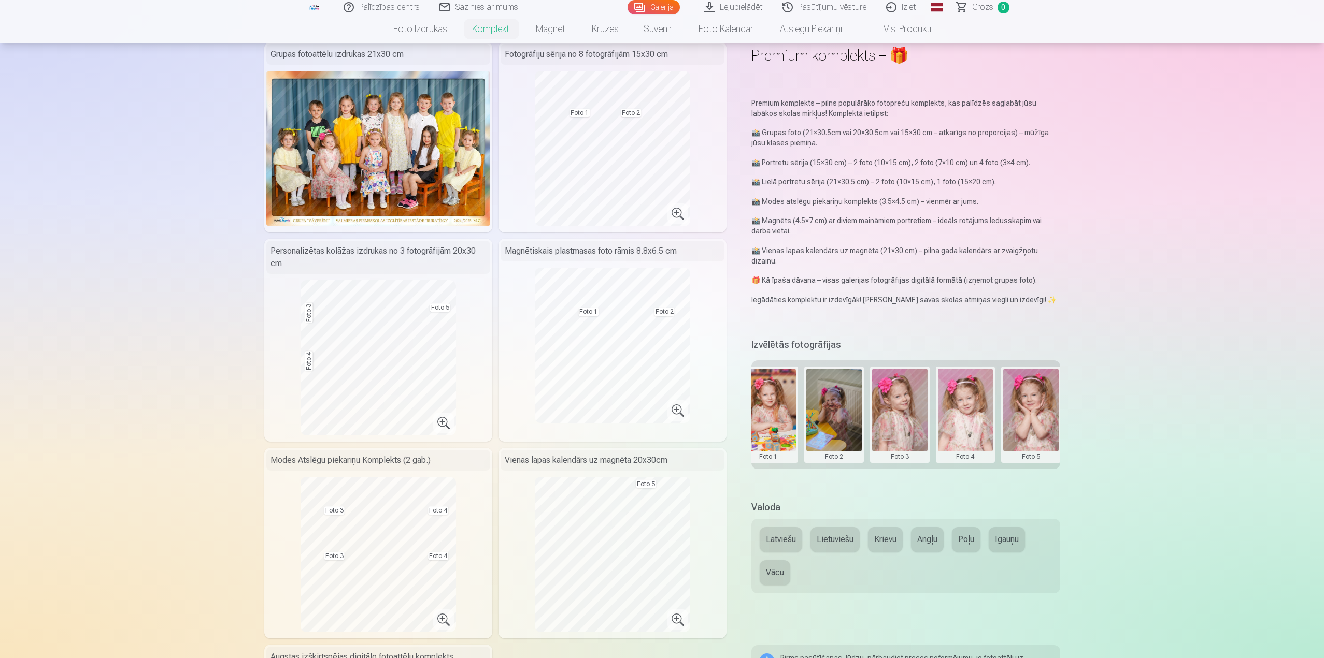
scroll to position [52, 0]
